Goal: Book appointment/travel/reservation

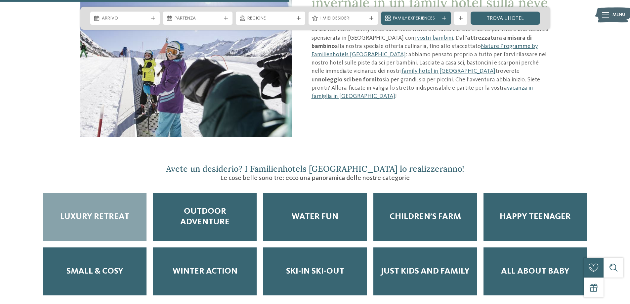
scroll to position [827, 0]
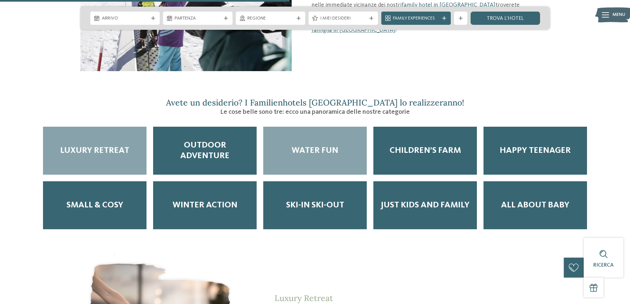
click at [315, 146] on span "Water Fun" at bounding box center [315, 151] width 47 height 10
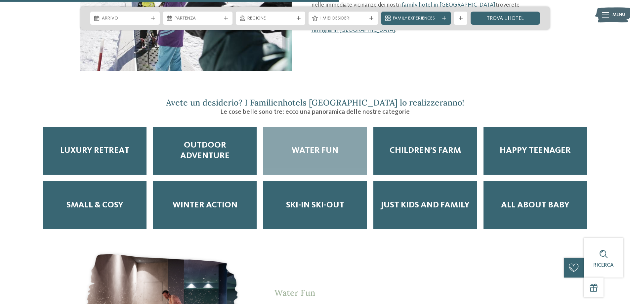
scroll to position [993, 0]
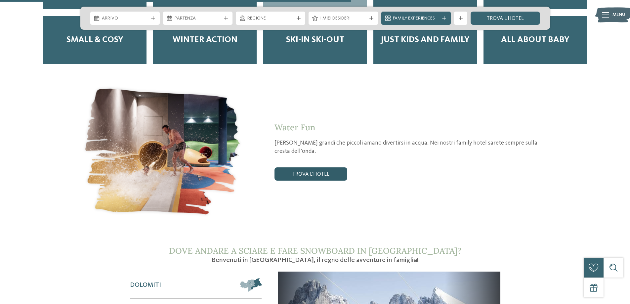
click at [317, 167] on link "trova l’hotel" at bounding box center [311, 173] width 73 height 13
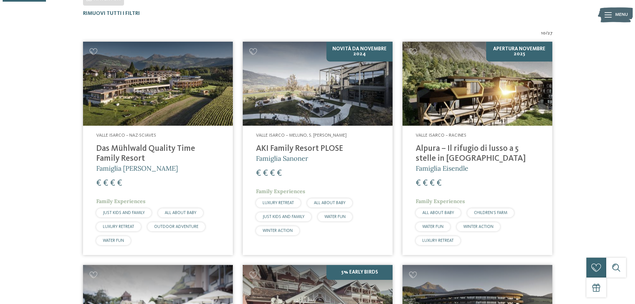
scroll to position [84, 0]
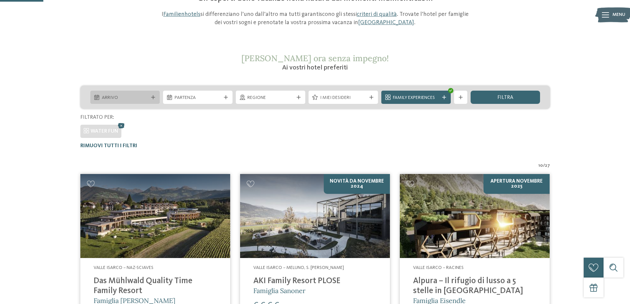
click at [136, 97] on span "Arrivo" at bounding box center [125, 98] width 46 height 7
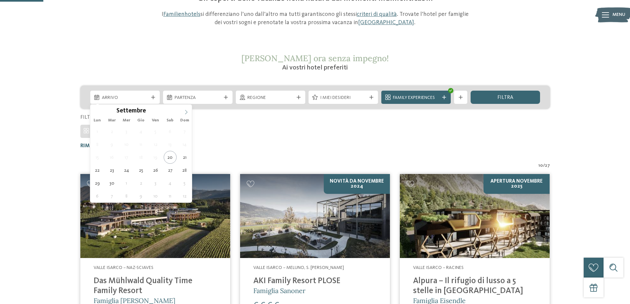
click at [188, 109] on span at bounding box center [186, 110] width 11 height 11
type input "****"
click at [188, 109] on span at bounding box center [186, 110] width 11 height 11
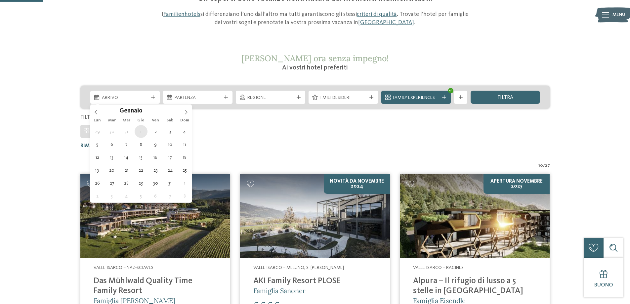
type div "01.01.2026"
type input "****"
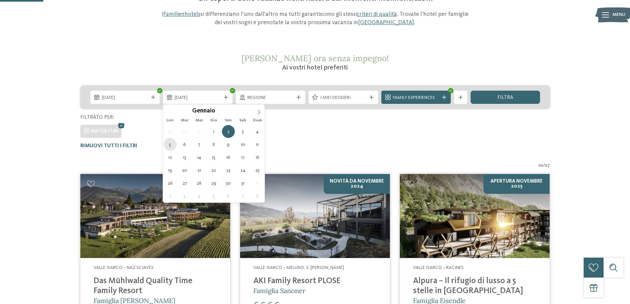
type div "05.01.2026"
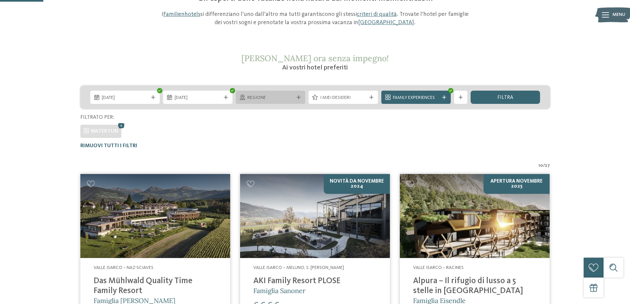
click at [280, 99] on span "Regione" at bounding box center [271, 98] width 46 height 7
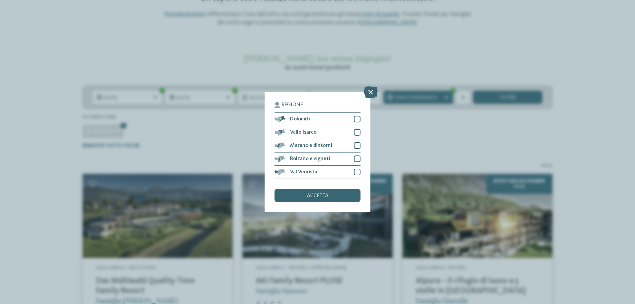
click at [305, 75] on div "Regione Dolomiti" at bounding box center [317, 152] width 635 height 304
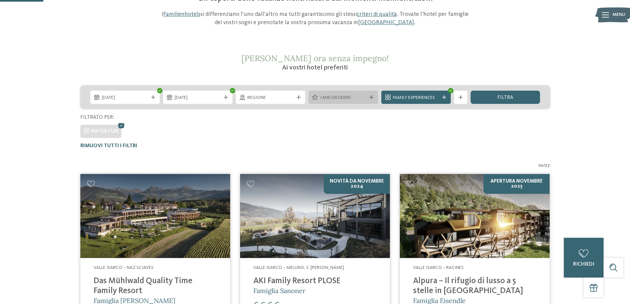
click at [333, 102] on div "I miei desideri" at bounding box center [343, 97] width 69 height 13
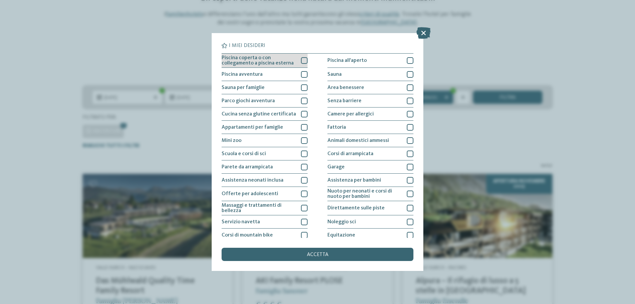
click at [301, 61] on div at bounding box center [304, 60] width 7 height 7
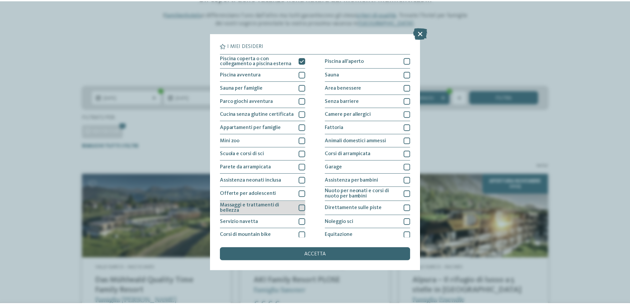
scroll to position [44, 0]
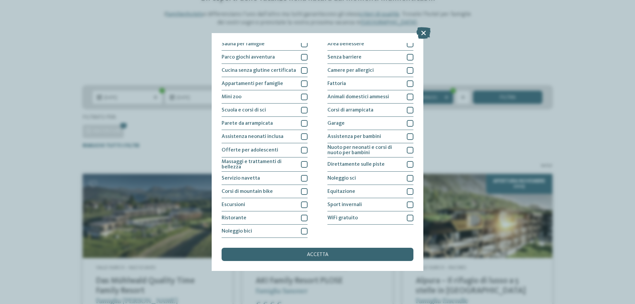
click at [427, 143] on div "I miei desideri Piscina coperta o con collegamento a piscina esterna Piscina al…" at bounding box center [317, 152] width 635 height 304
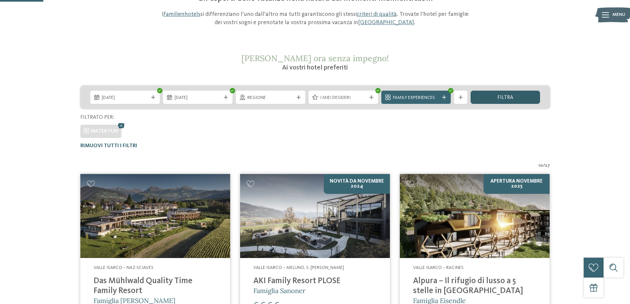
click at [501, 96] on span "filtra" at bounding box center [506, 97] width 16 height 5
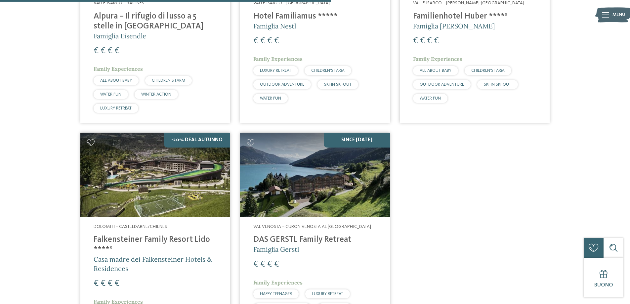
scroll to position [415, 0]
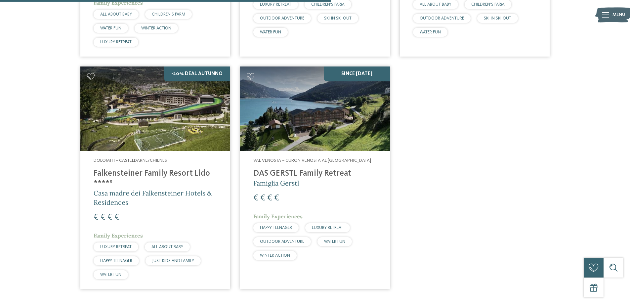
click at [305, 128] on img at bounding box center [315, 109] width 150 height 84
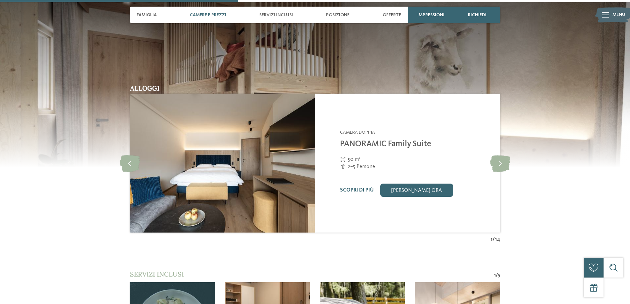
scroll to position [860, 0]
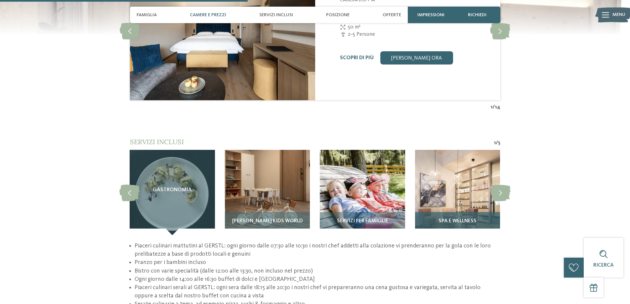
click at [483, 179] on img at bounding box center [457, 192] width 85 height 85
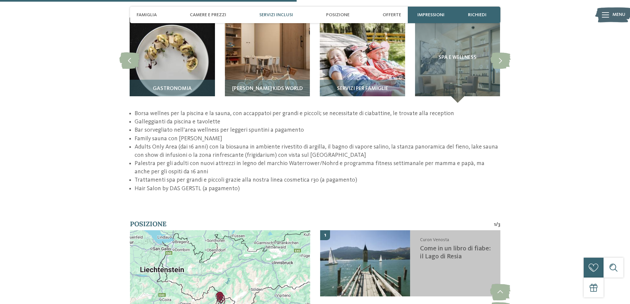
scroll to position [1059, 0]
